Goal: Task Accomplishment & Management: Use online tool/utility

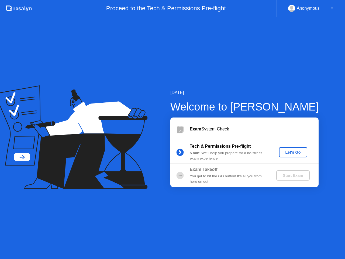
click at [291, 150] on div "Let's Go" at bounding box center [293, 152] width 24 height 4
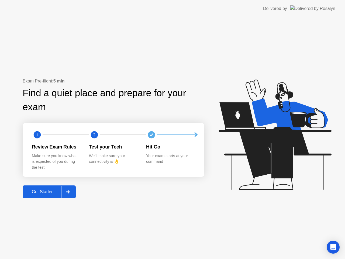
click at [70, 190] on icon at bounding box center [68, 191] width 4 height 3
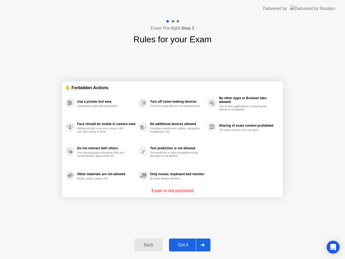
click at [183, 242] on div "Got it" at bounding box center [183, 244] width 25 height 5
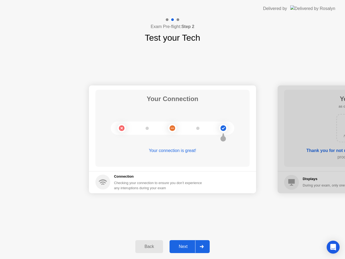
click at [182, 248] on div "Next" at bounding box center [183, 246] width 24 height 5
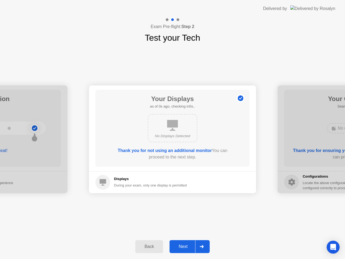
click at [182, 248] on div "Next" at bounding box center [183, 246] width 24 height 5
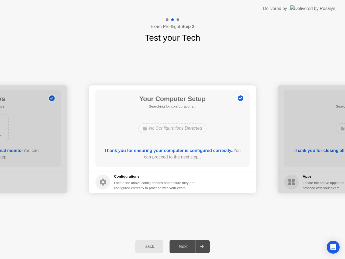
click at [182, 248] on div "Next" at bounding box center [183, 246] width 24 height 5
click at [205, 242] on div at bounding box center [201, 246] width 13 height 12
drag, startPoint x: 202, startPoint y: 244, endPoint x: 190, endPoint y: 247, distance: 12.4
click at [202, 244] on div at bounding box center [201, 246] width 13 height 12
click at [188, 247] on div "Next" at bounding box center [183, 246] width 24 height 5
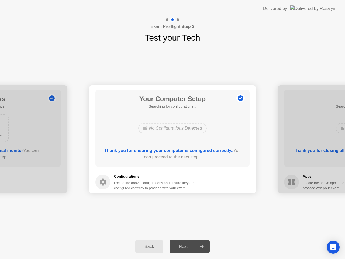
click at [143, 246] on div "Back" at bounding box center [149, 246] width 25 height 5
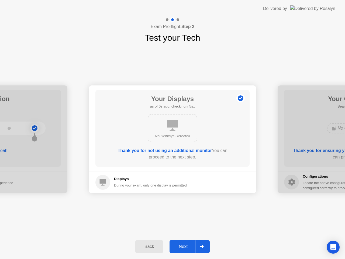
click at [188, 250] on button "Next" at bounding box center [189, 246] width 40 height 13
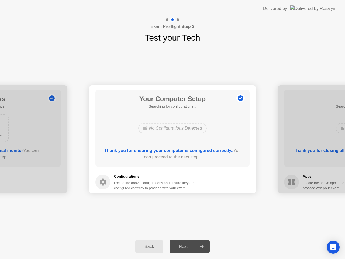
click at [206, 243] on div at bounding box center [201, 246] width 13 height 12
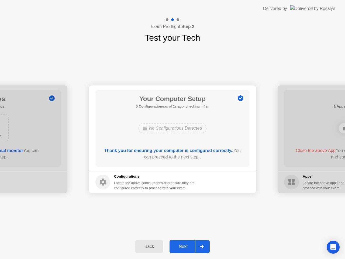
click at [183, 251] on button "Next" at bounding box center [189, 246] width 40 height 13
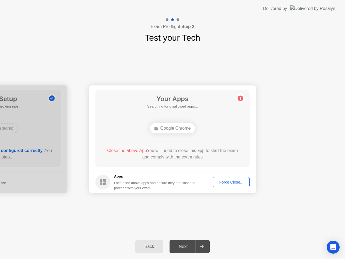
click at [223, 181] on div "Force Close..." at bounding box center [231, 182] width 33 height 4
click at [220, 183] on div "Force Close..." at bounding box center [231, 182] width 33 height 4
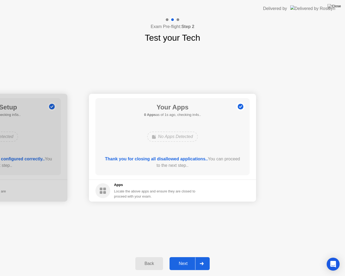
click at [185, 259] on div "Next" at bounding box center [183, 263] width 24 height 5
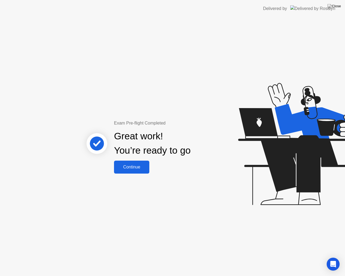
click at [142, 165] on div "Continue" at bounding box center [132, 167] width 32 height 5
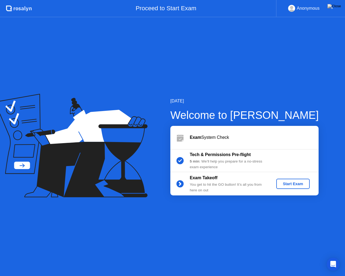
click at [285, 183] on div "Start Exam" at bounding box center [292, 184] width 29 height 4
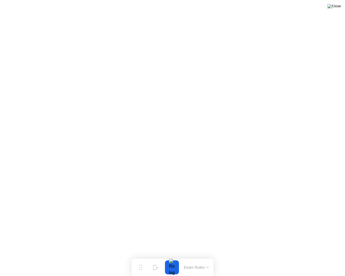
click at [335, 8] on img at bounding box center [333, 6] width 13 height 4
click div "End Proctoring Session"
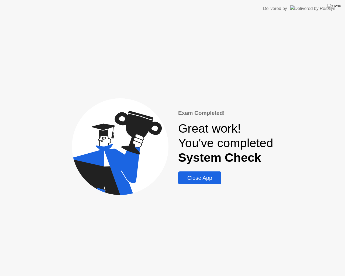
click at [213, 180] on div "Close App" at bounding box center [200, 178] width 40 height 6
